Goal: Information Seeking & Learning: Learn about a topic

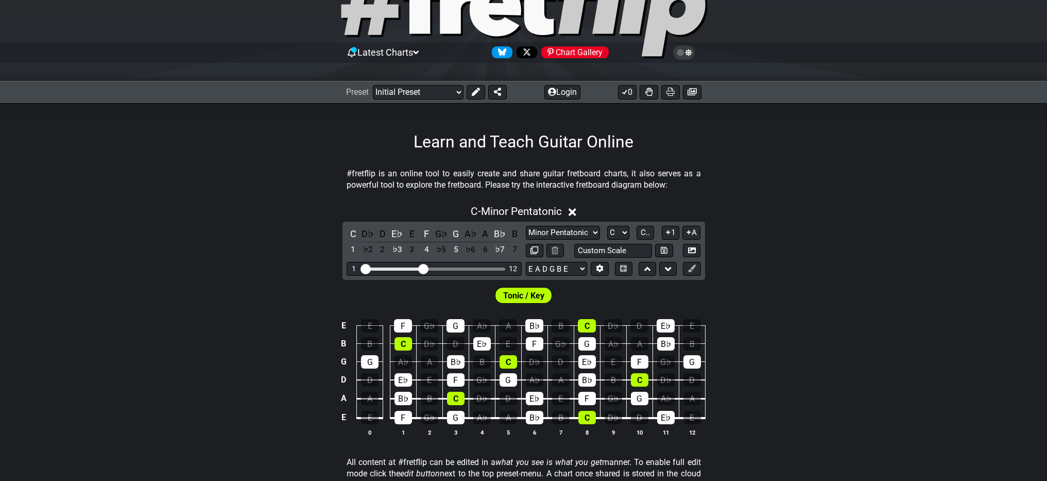
scroll to position [98, 0]
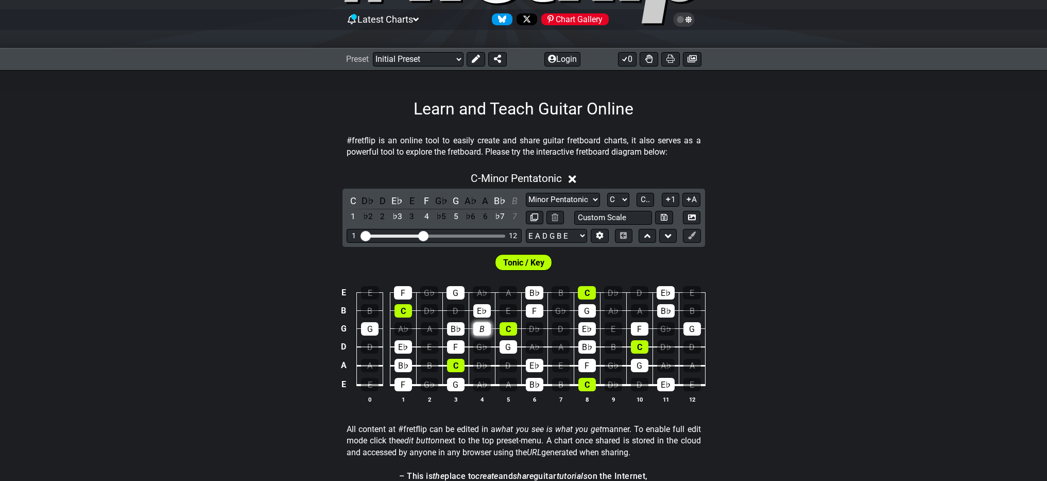
click at [484, 327] on div "B" at bounding box center [482, 328] width 18 height 13
click at [482, 327] on div "B" at bounding box center [482, 328] width 18 height 13
click at [411, 60] on select "Welcome to #fretflip! Initial Preset Custom Preset Minor Pentatonic Major Penta…" at bounding box center [418, 59] width 91 height 14
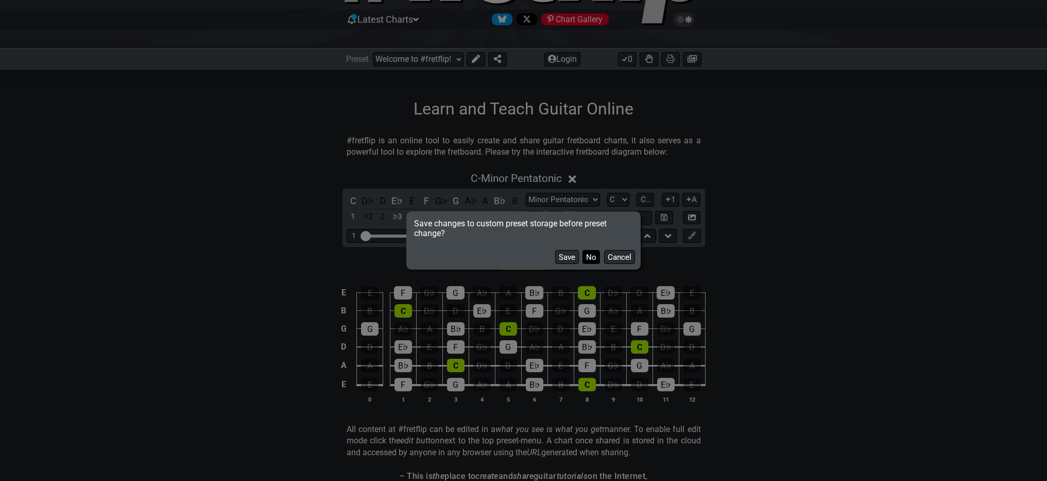
click at [589, 258] on button "No" at bounding box center [592, 257] width 18 height 14
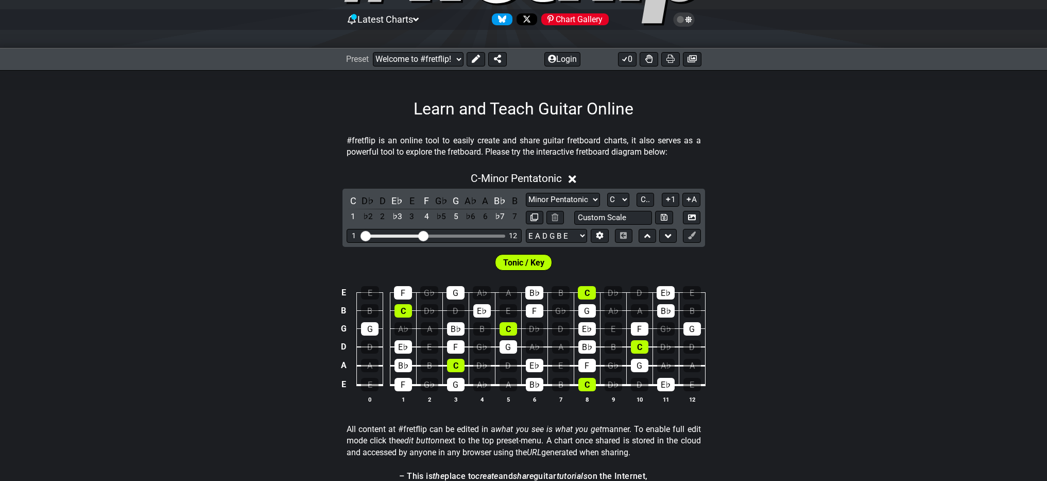
click at [575, 177] on icon at bounding box center [573, 179] width 8 height 8
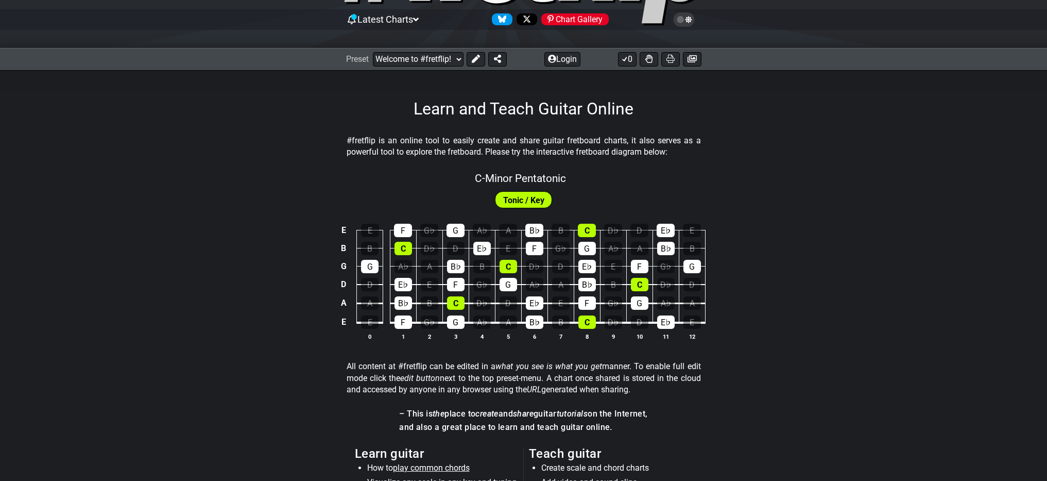
click at [523, 199] on span "Tonic / Key" at bounding box center [523, 200] width 41 height 15
click at [538, 224] on div "B♭" at bounding box center [534, 230] width 18 height 13
click at [539, 228] on div "B♭" at bounding box center [534, 230] width 18 height 13
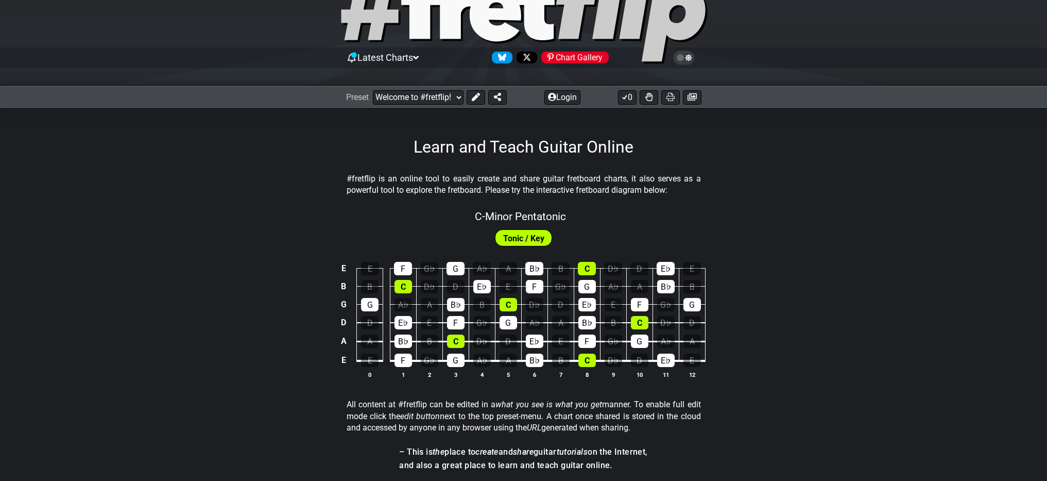
scroll to position [0, 0]
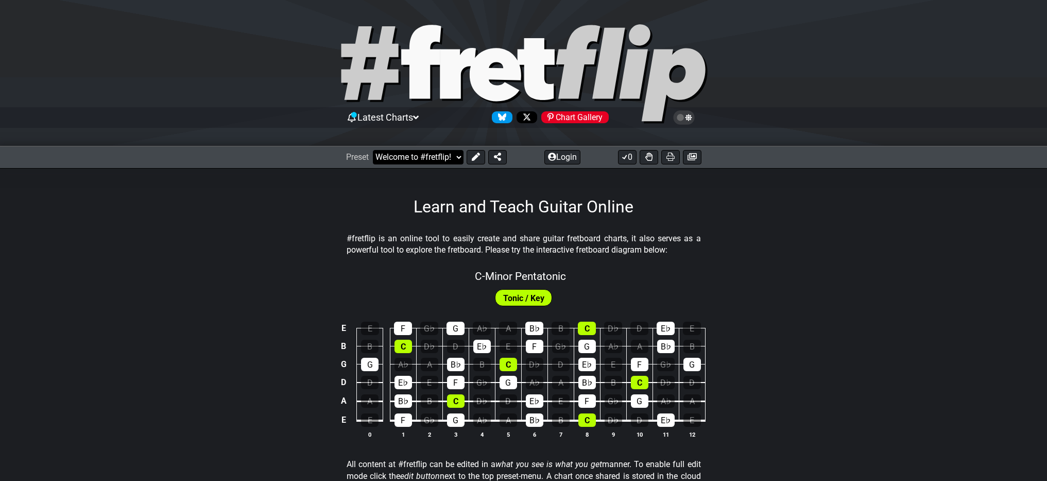
click at [434, 159] on select "Welcome to #fretflip! Initial Preset Custom Preset Minor Pentatonic Major Penta…" at bounding box center [418, 157] width 91 height 14
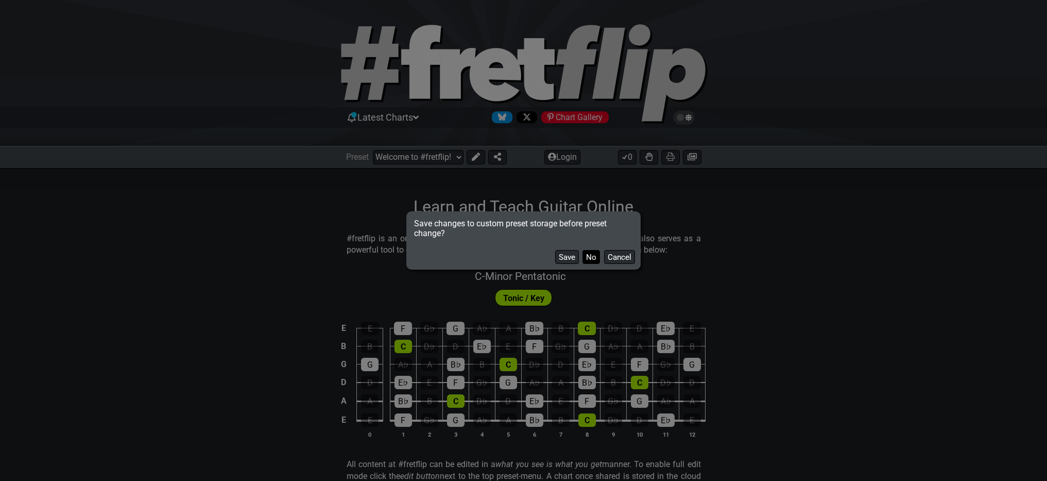
click at [586, 255] on button "No" at bounding box center [592, 257] width 18 height 14
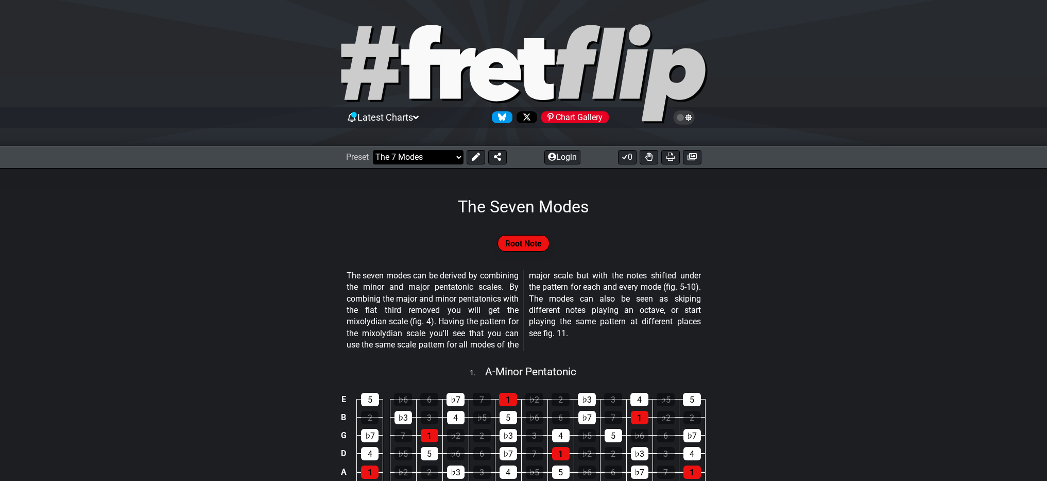
click at [452, 159] on select "Welcome to #fretflip! Initial Preset Custom Preset Minor Pentatonic Major Penta…" at bounding box center [418, 157] width 91 height 14
click at [449, 153] on select "Welcome to #fretflip! Initial Preset Custom Preset Minor Pentatonic Major Penta…" at bounding box center [418, 157] width 91 height 14
select select "/how-to-solo"
select select "C"
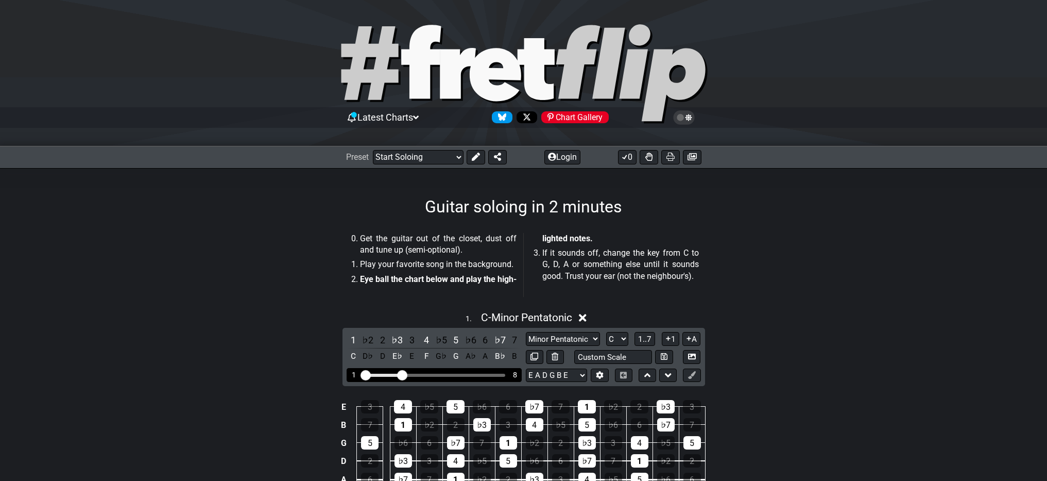
drag, startPoint x: 432, startPoint y: 372, endPoint x: 403, endPoint y: 368, distance: 28.6
click at [403, 374] on input "Visible fret range" at bounding box center [434, 374] width 146 height 0
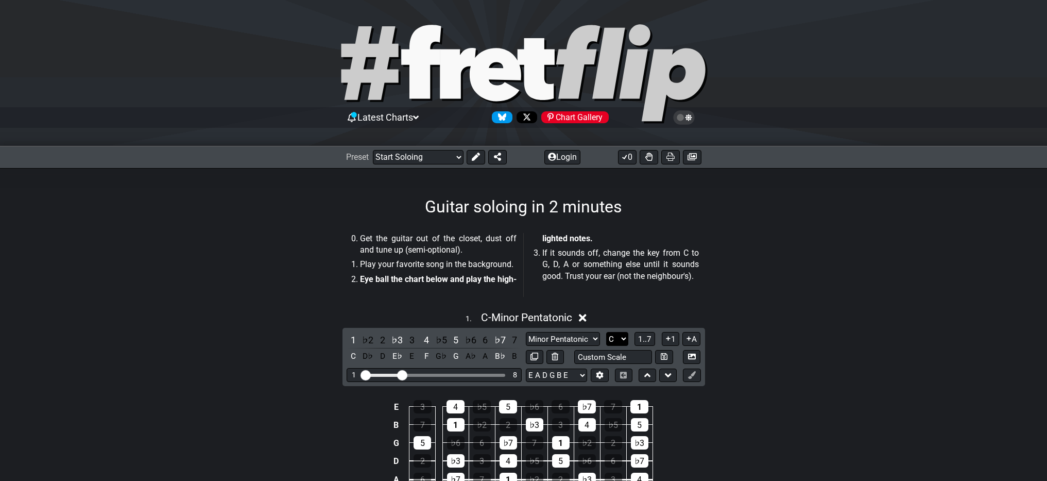
click at [622, 337] on select "A♭ A A♯ B♭ B C C♯ D♭ D D♯ E♭ E F F♯ G♭ G G♯" at bounding box center [617, 339] width 22 height 14
